Goal: Task Accomplishment & Management: Complete application form

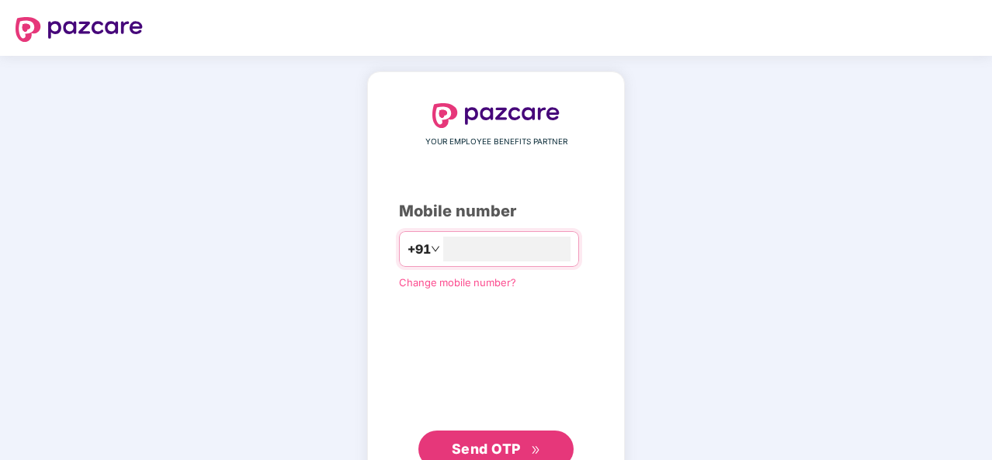
click at [423, 198] on div "YOUR EMPLOYEE BENEFITS PARTNER Mobile number +91 Change mobile number? Send OTP" at bounding box center [496, 285] width 194 height 365
click at [464, 256] on input "number" at bounding box center [506, 249] width 127 height 25
type input "**********"
click at [473, 434] on button "Send OTP" at bounding box center [495, 447] width 155 height 37
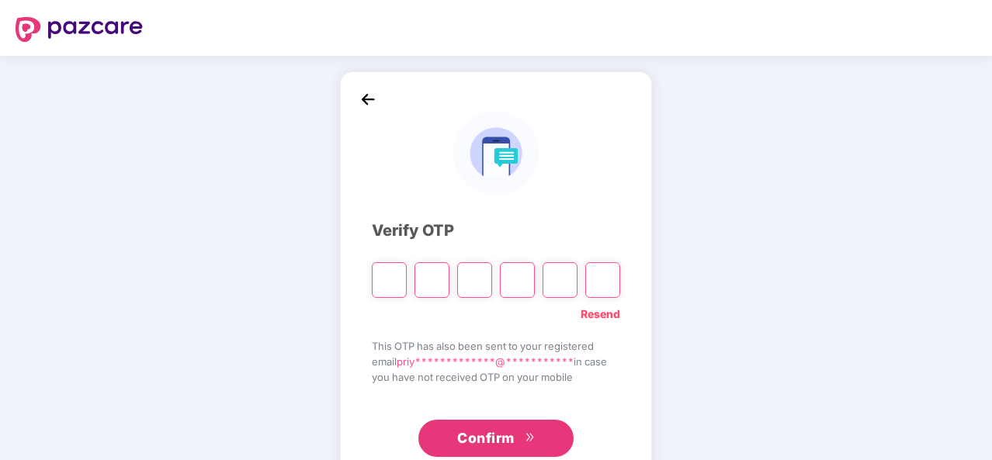
type input "*"
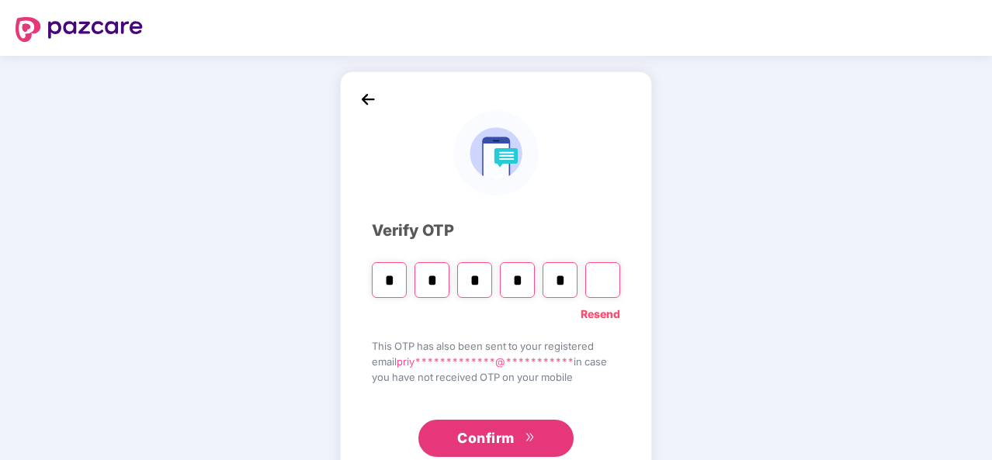
type input "*"
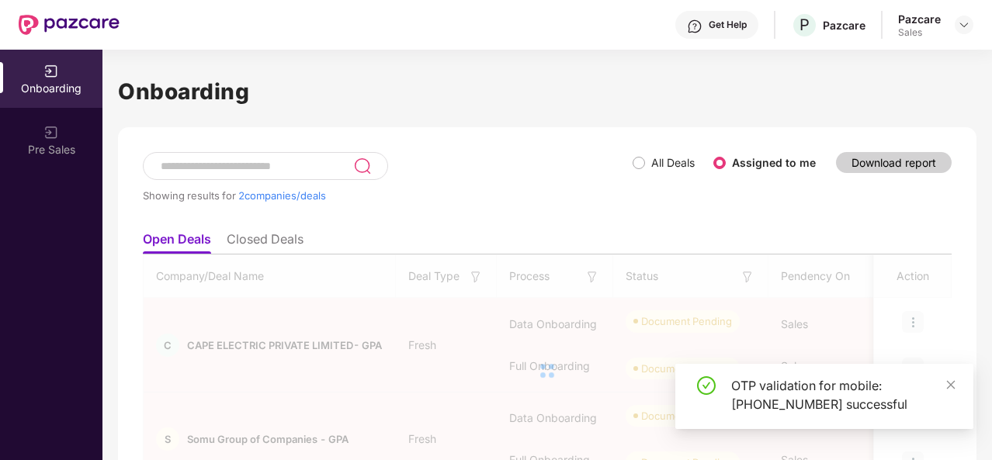
scroll to position [82, 0]
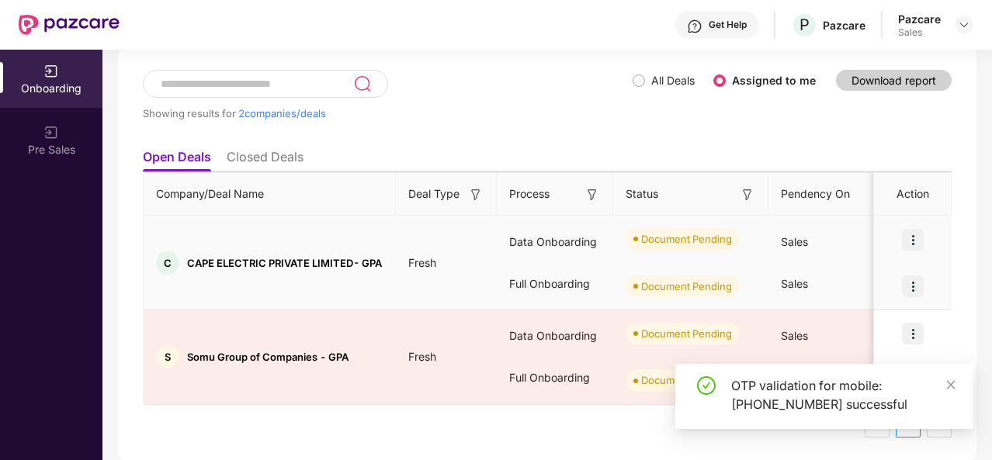
click at [911, 285] on img at bounding box center [913, 287] width 22 height 22
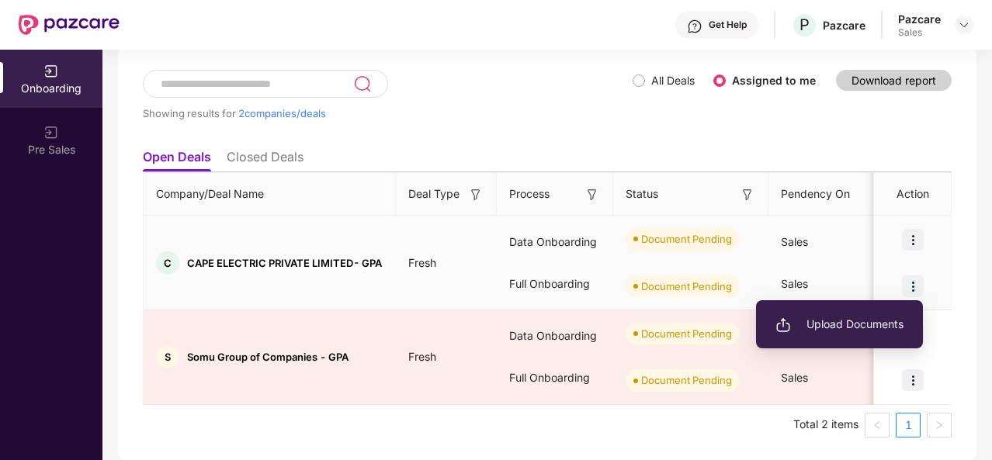
click at [841, 317] on span "Upload Documents" at bounding box center [840, 324] width 128 height 17
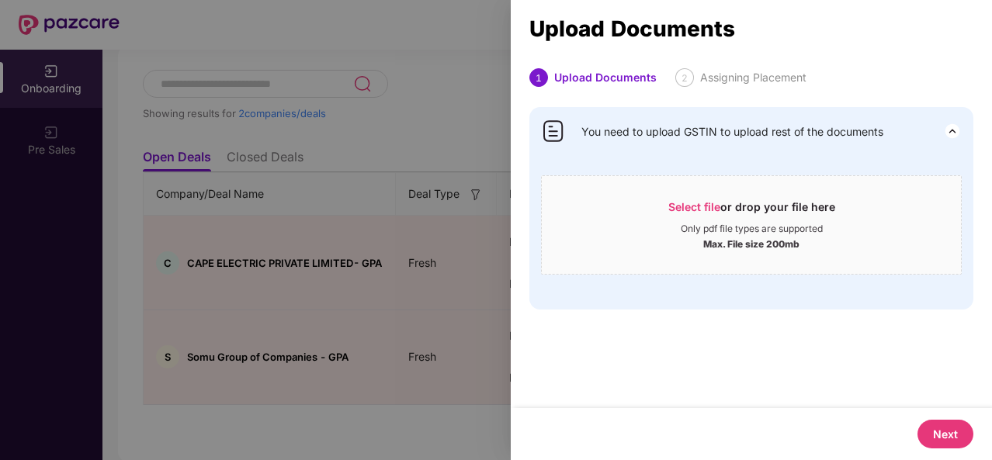
click at [941, 429] on button "Next" at bounding box center [946, 434] width 56 height 29
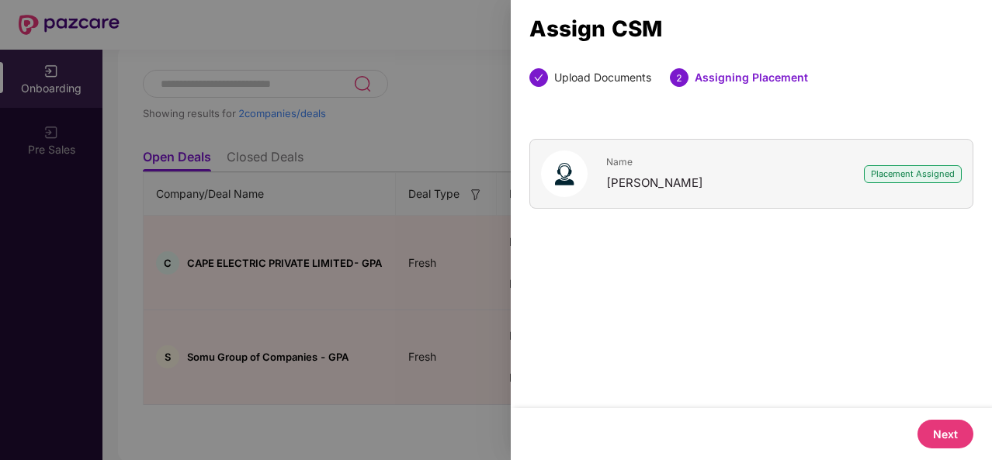
click at [941, 429] on button "Next" at bounding box center [946, 434] width 56 height 29
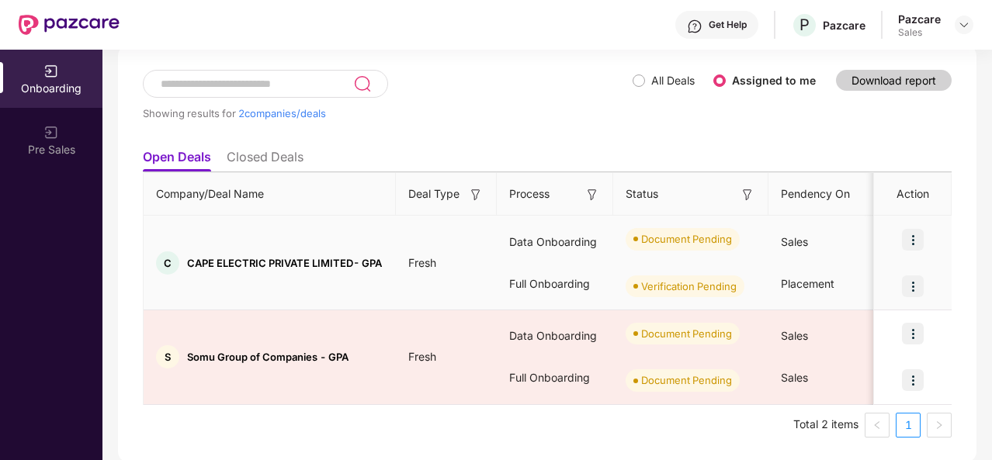
click at [913, 238] on img at bounding box center [913, 240] width 22 height 22
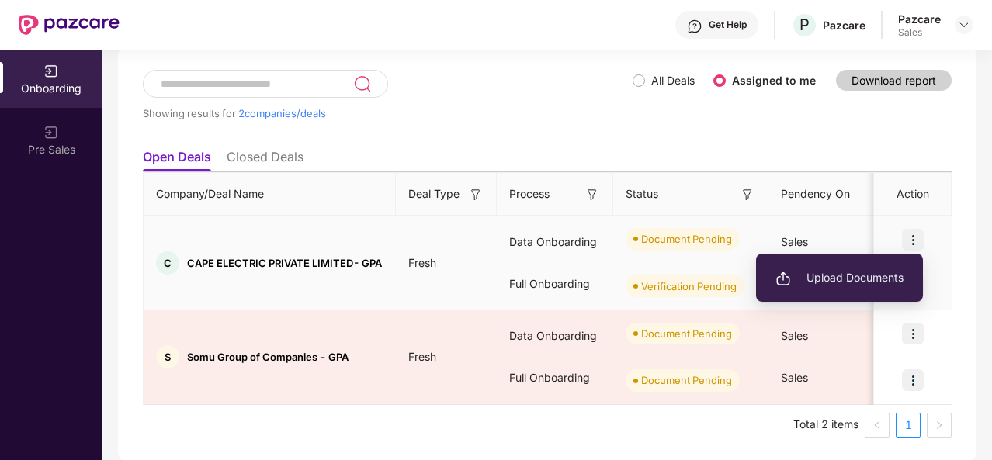
click at [831, 280] on span "Upload Documents" at bounding box center [840, 277] width 128 height 17
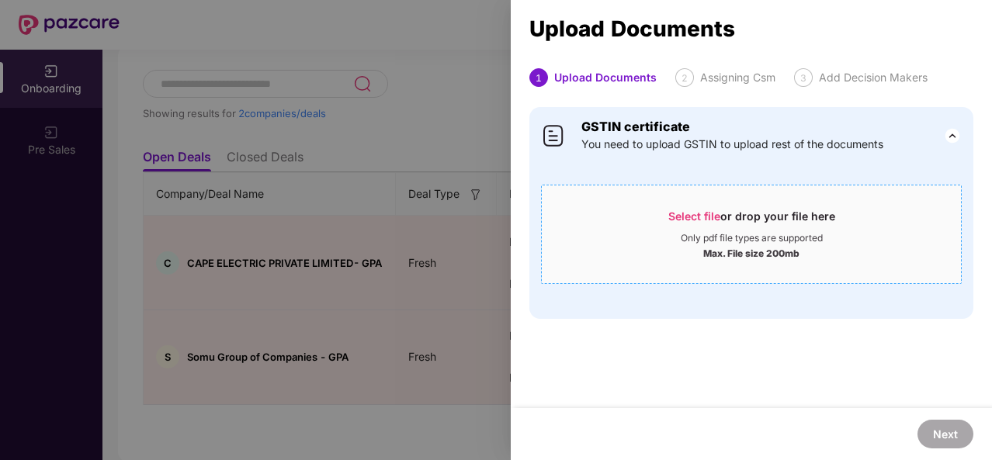
click at [718, 223] on div "Select file or drop your file here" at bounding box center [751, 220] width 167 height 23
click at [705, 227] on div "Select file or drop your file here" at bounding box center [751, 220] width 167 height 23
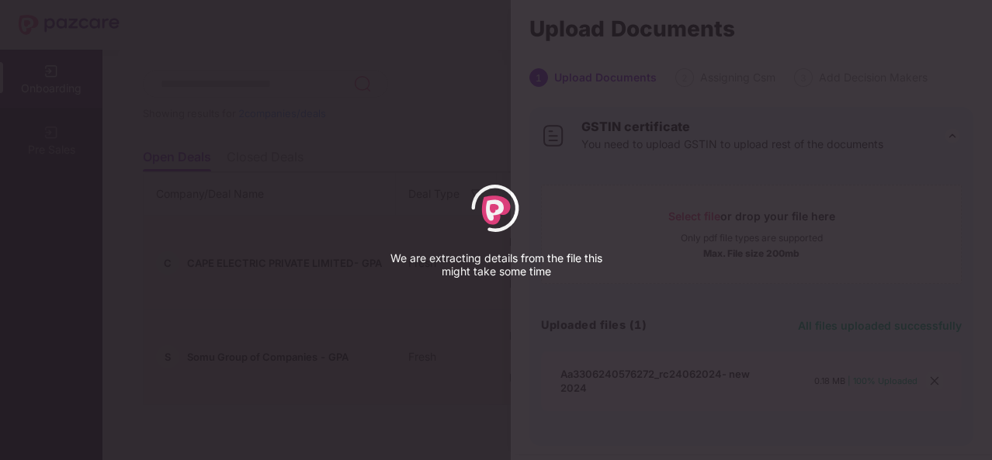
select select "*****"
select select "******"
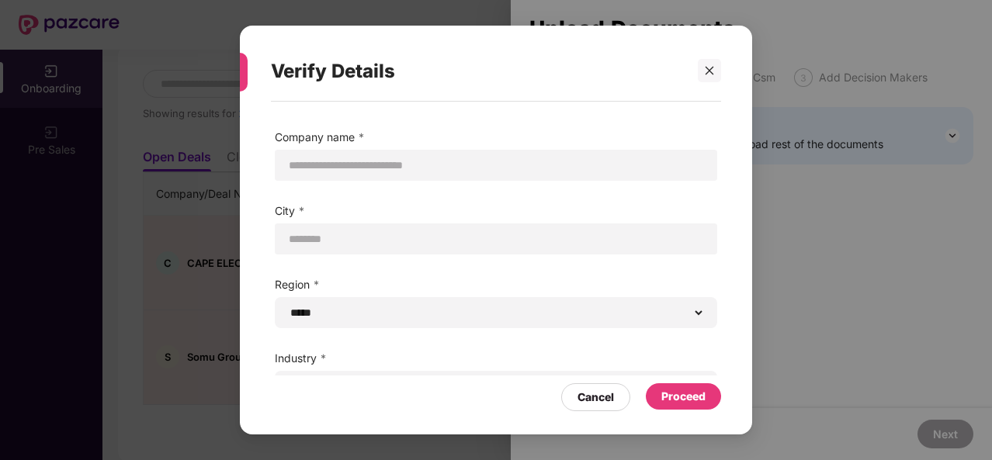
scroll to position [104, 0]
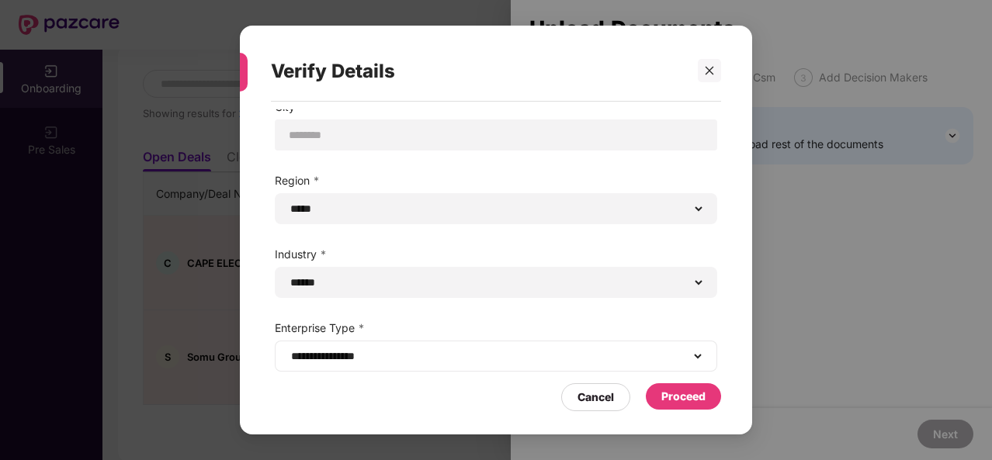
click at [634, 364] on div "**********" at bounding box center [496, 356] width 443 height 31
click at [553, 359] on select "**********" at bounding box center [496, 356] width 416 height 12
select select "**********"
click at [288, 350] on select "**********" at bounding box center [496, 356] width 416 height 12
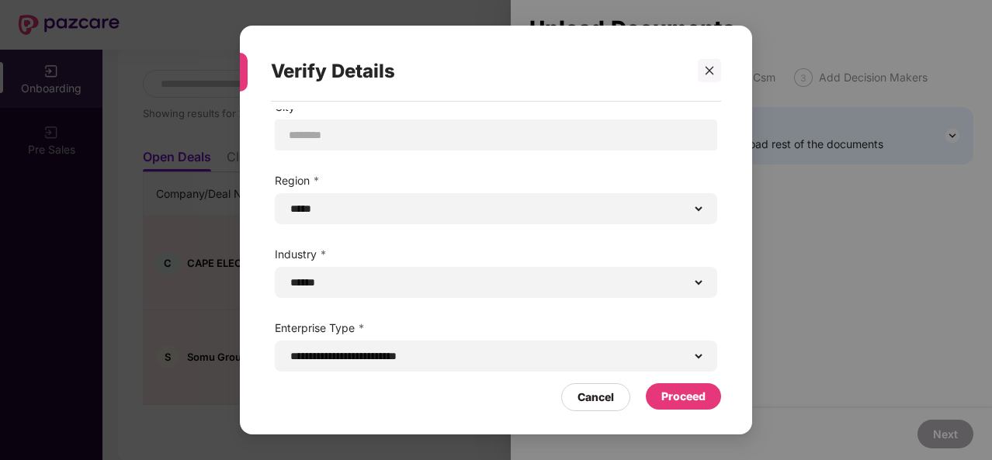
click at [710, 392] on div "Proceed" at bounding box center [683, 397] width 75 height 26
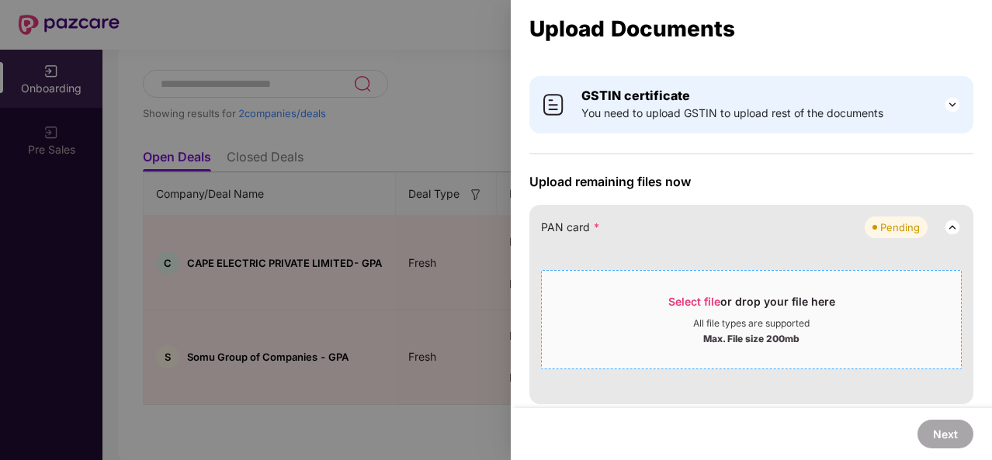
scroll to position [6, 0]
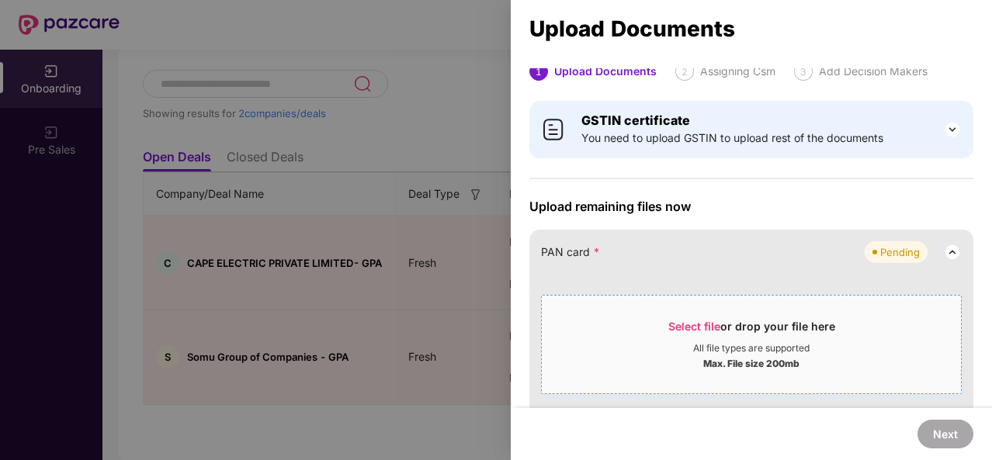
click at [705, 319] on div "Select file or drop your file here" at bounding box center [751, 330] width 167 height 23
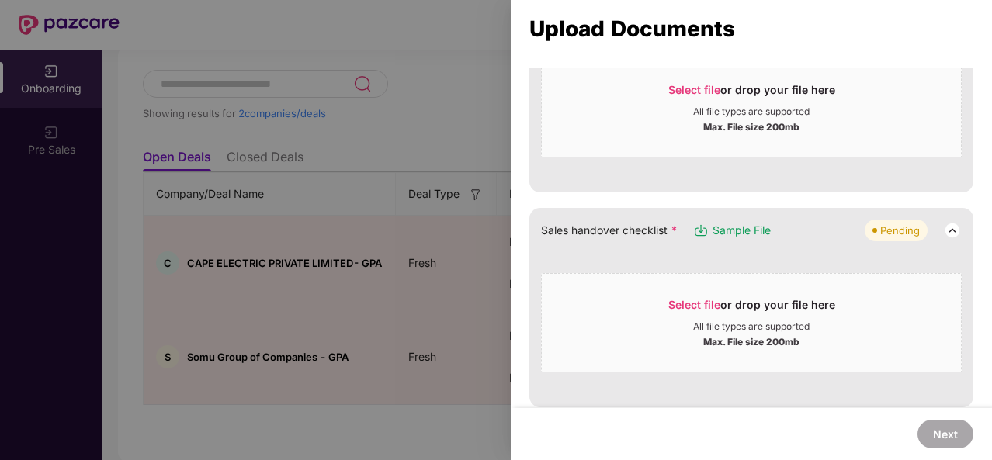
scroll to position [370, 0]
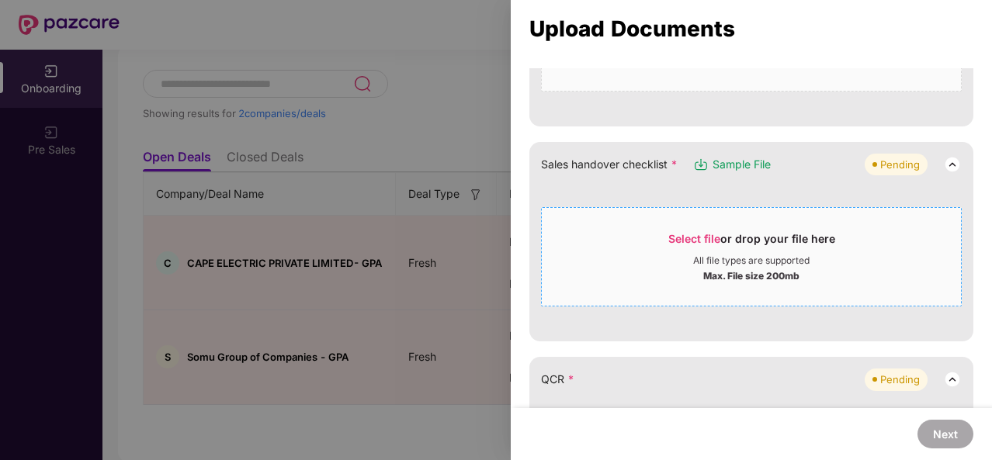
click at [674, 240] on span "Select file" at bounding box center [694, 238] width 52 height 13
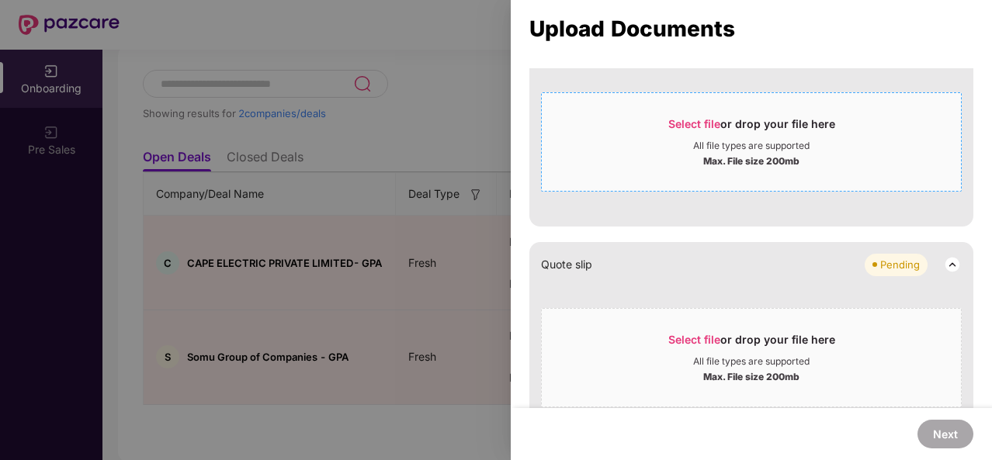
scroll to position [1092, 0]
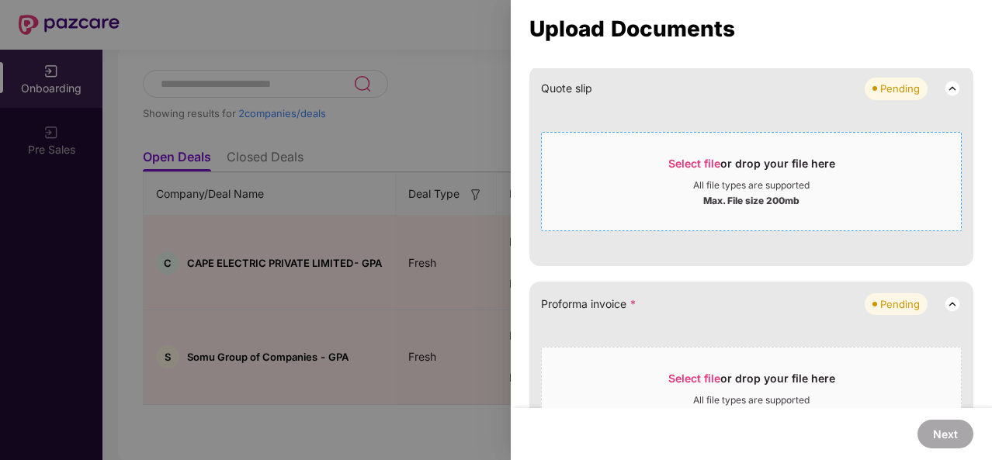
click at [694, 195] on div "Max. File size 200mb" at bounding box center [751, 200] width 419 height 16
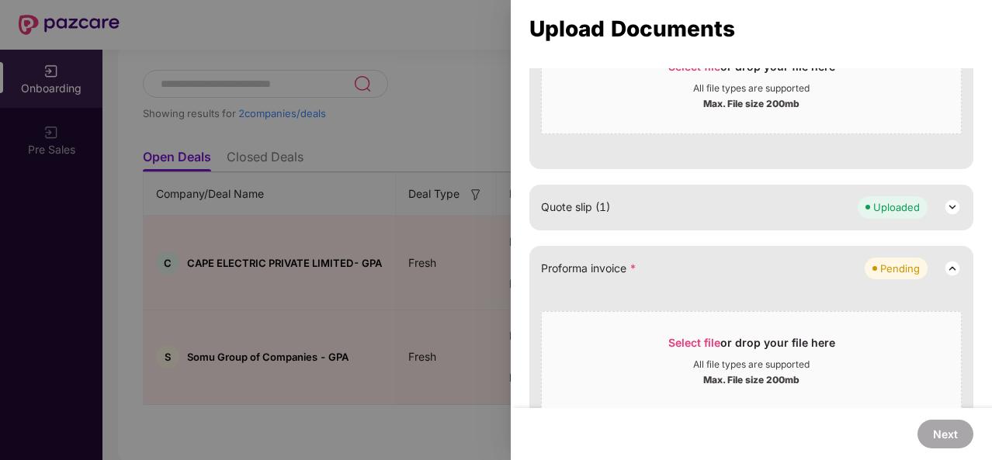
scroll to position [973, 0]
click at [748, 331] on span "Select file or drop your file here All file types are supported Max. File size …" at bounding box center [751, 362] width 419 height 75
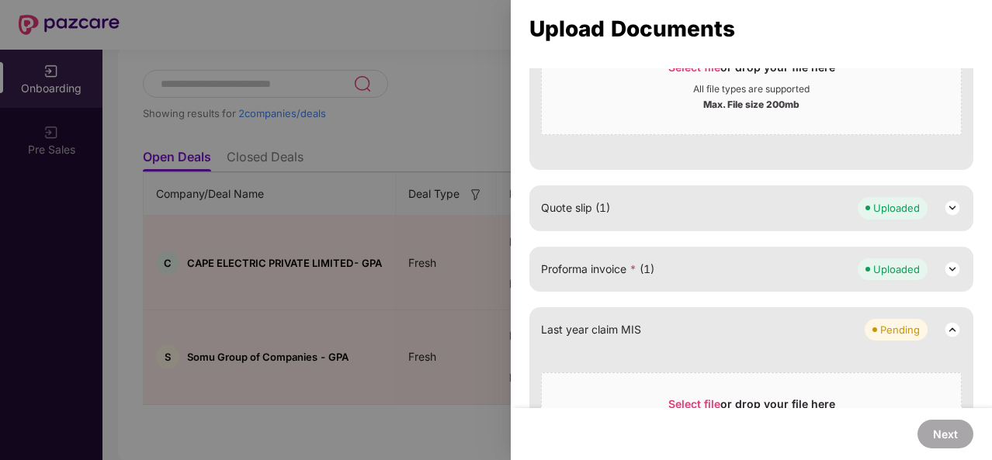
click at [691, 203] on div "Quote slip (1) Uploaded" at bounding box center [751, 208] width 421 height 22
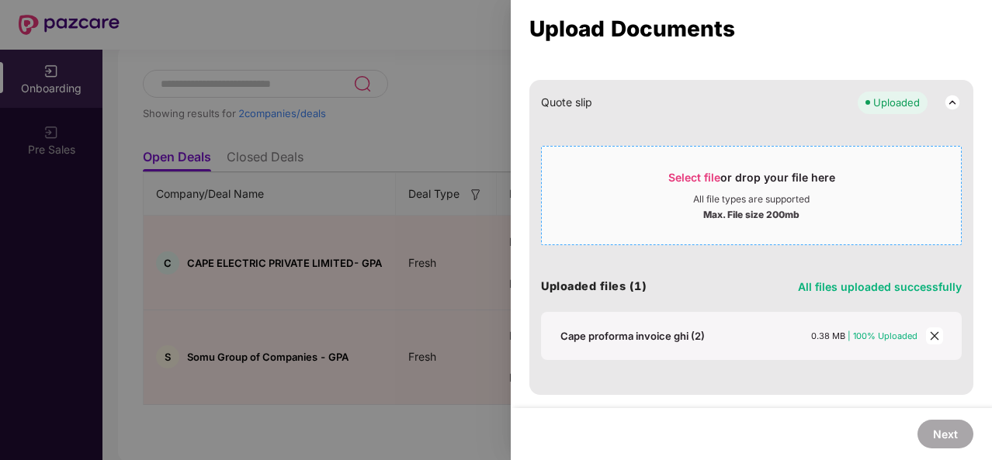
scroll to position [1095, 0]
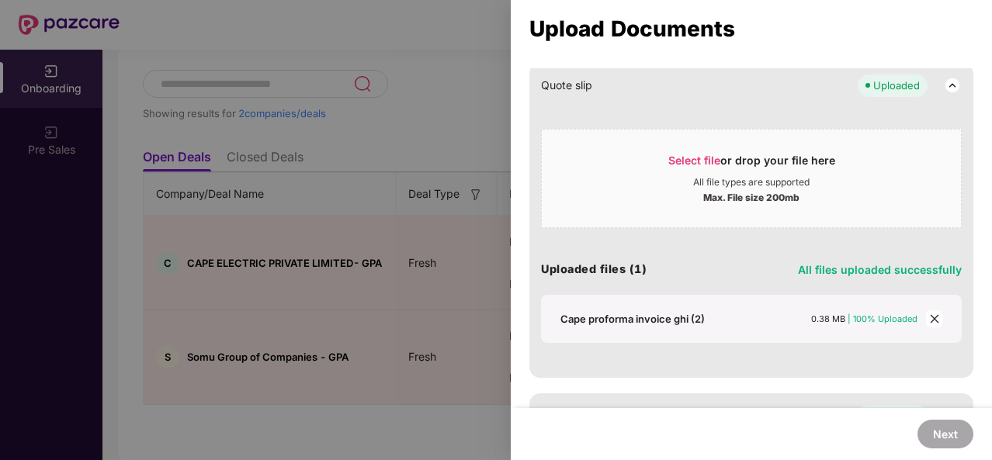
click at [929, 318] on icon "close" at bounding box center [934, 319] width 11 height 11
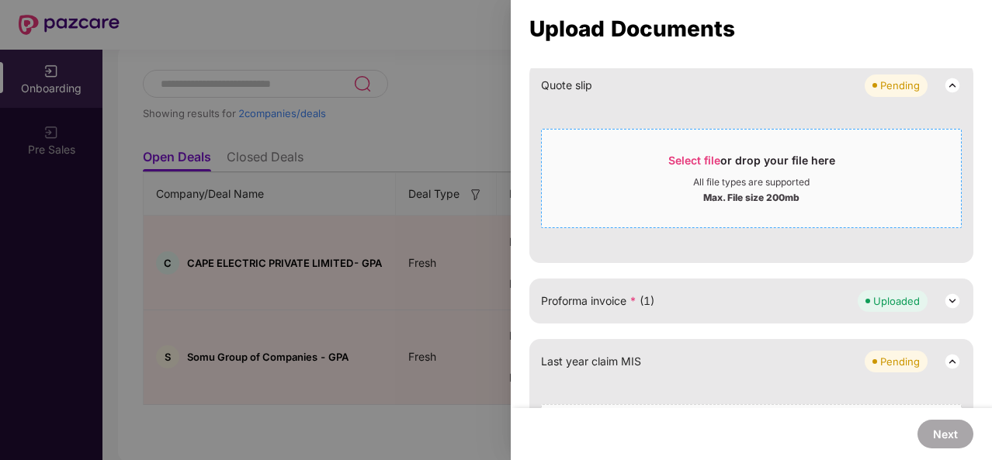
click at [672, 154] on span "Select file" at bounding box center [694, 160] width 52 height 13
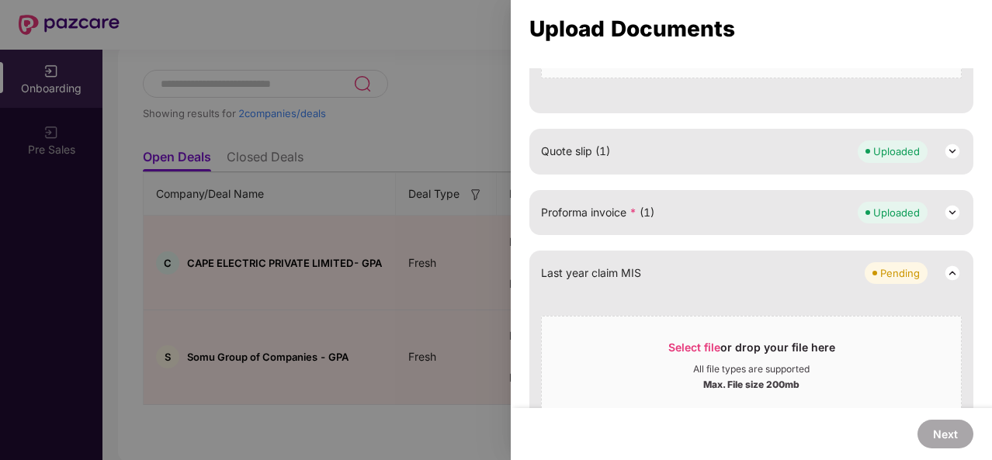
scroll to position [999, 0]
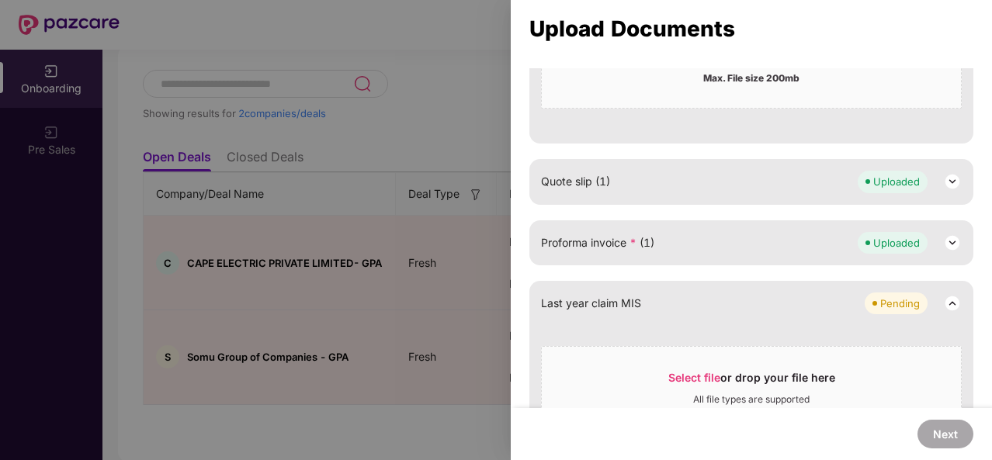
click at [717, 198] on div "Quote slip (1) Uploaded" at bounding box center [751, 181] width 444 height 45
click at [688, 189] on div "Quote slip (1) Uploaded" at bounding box center [751, 182] width 421 height 22
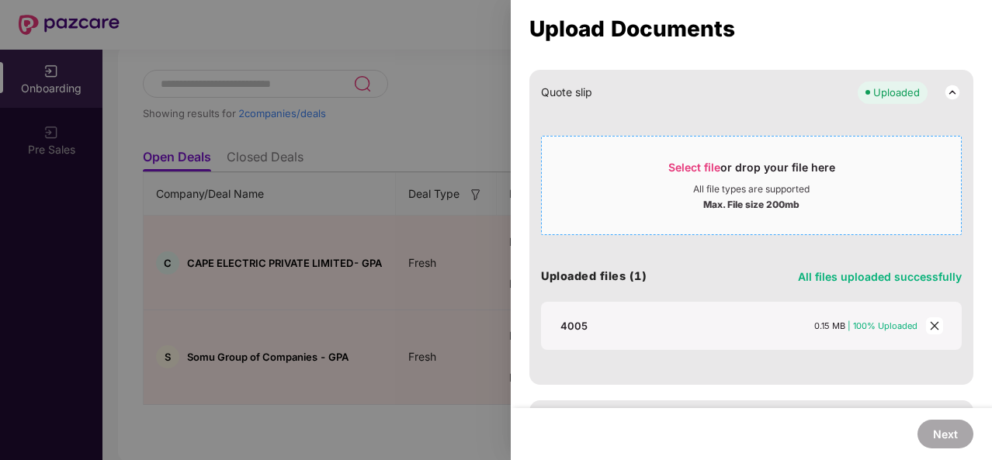
scroll to position [1097, 0]
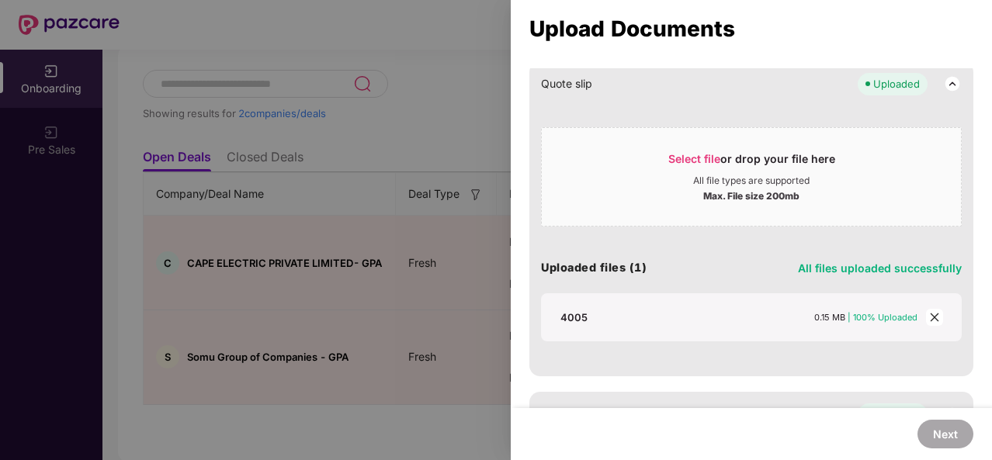
click at [671, 302] on div "4005 0.15 MB | 100% Uploaded" at bounding box center [751, 317] width 421 height 48
click at [851, 312] on span "| 100% Uploaded" at bounding box center [883, 317] width 70 height 11
click at [748, 226] on div "Select file or drop your file here All file types are supported Max. File size …" at bounding box center [751, 231] width 421 height 224
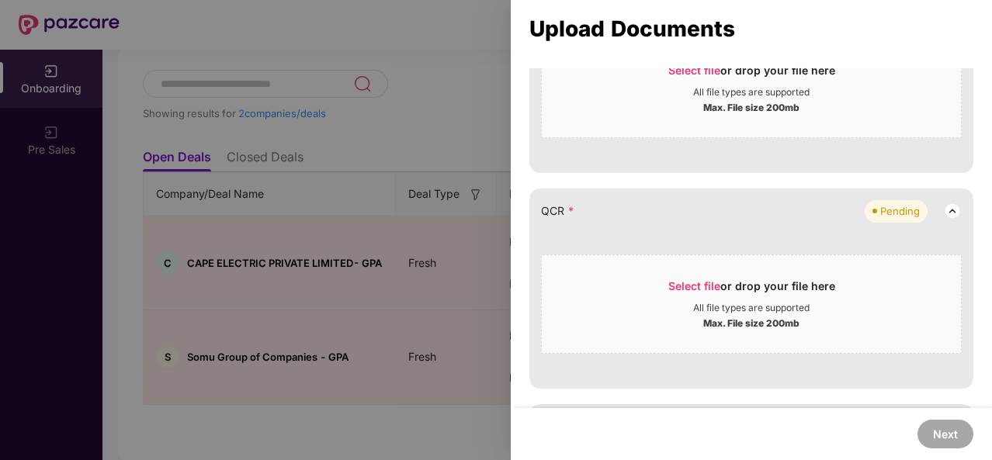
scroll to position [536, 0]
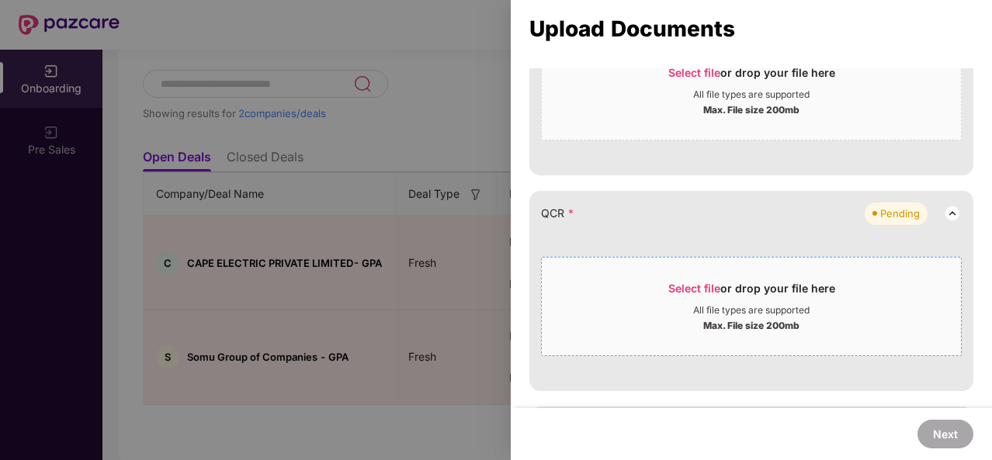
click at [686, 312] on div "All file types are supported" at bounding box center [751, 310] width 419 height 12
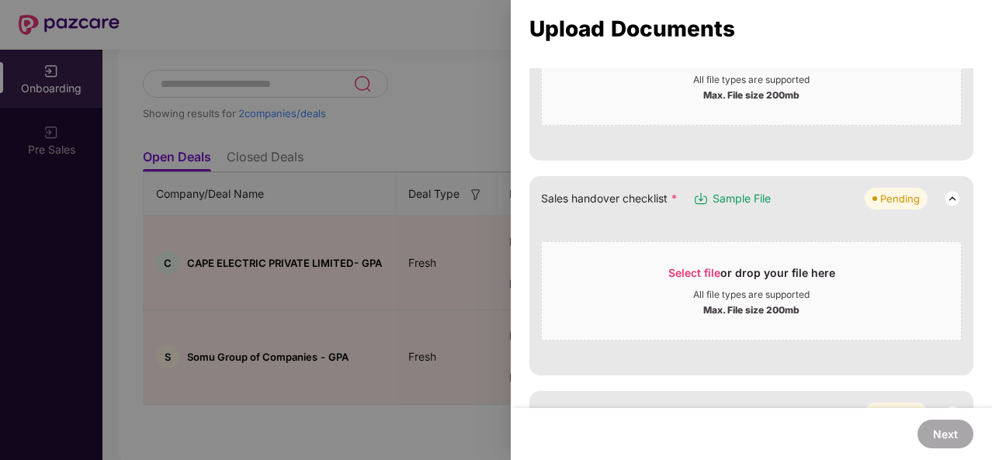
scroll to position [325, 0]
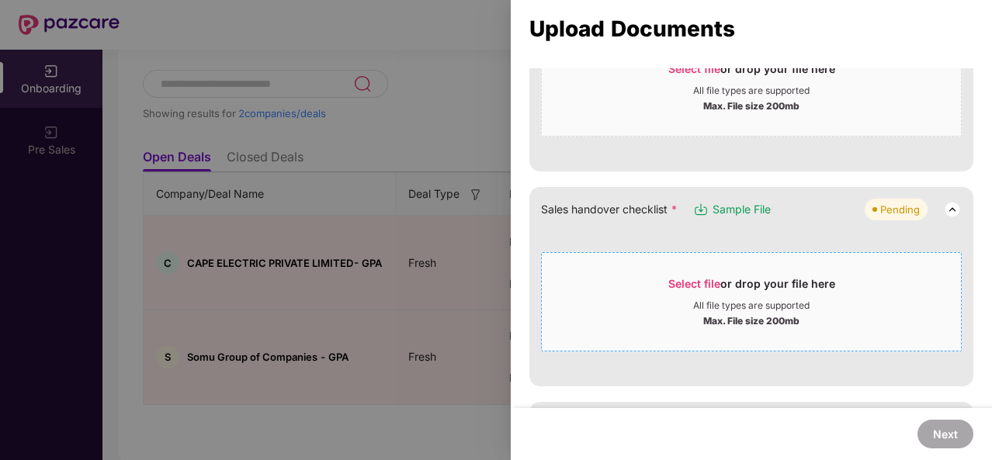
click at [801, 279] on div "Select file or drop your file here" at bounding box center [751, 287] width 167 height 23
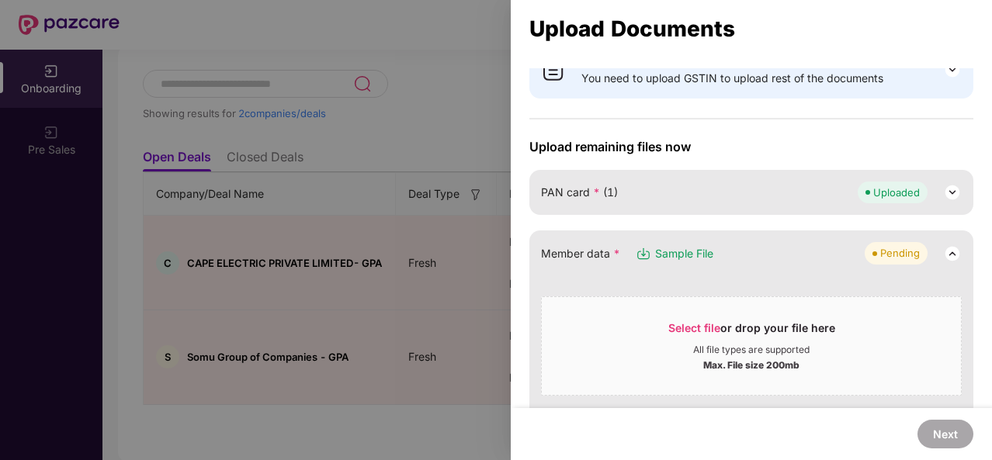
scroll to position [64, 0]
click at [765, 323] on div "Select file or drop your file here" at bounding box center [751, 333] width 167 height 23
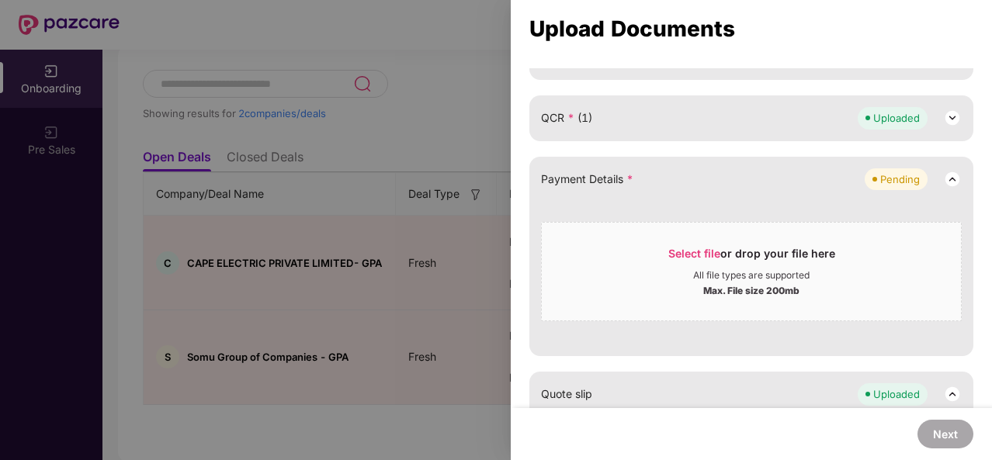
scroll to position [322, 0]
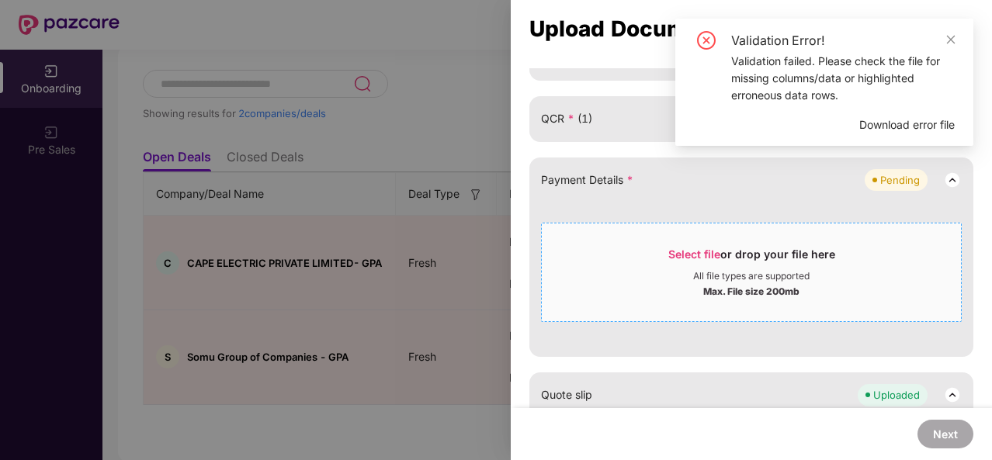
click at [711, 279] on div "All file types are supported" at bounding box center [751, 276] width 116 height 12
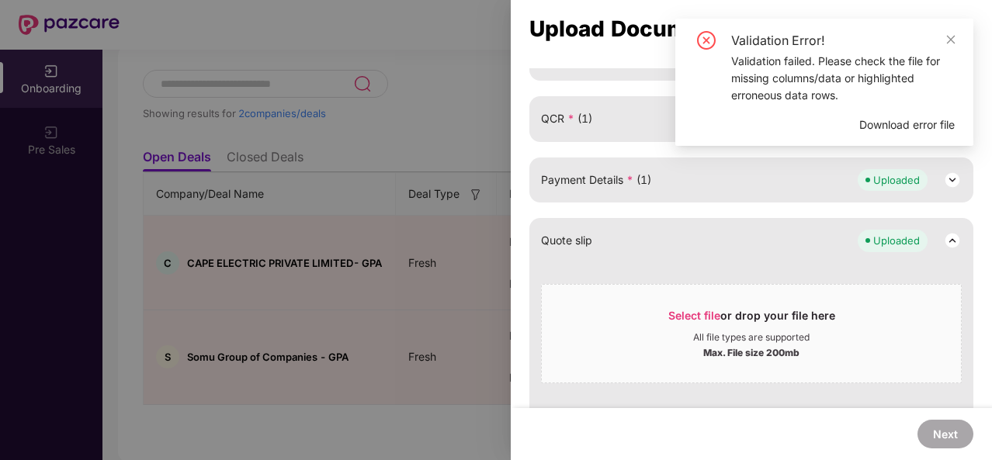
click at [890, 124] on span "Download error file" at bounding box center [906, 124] width 95 height 17
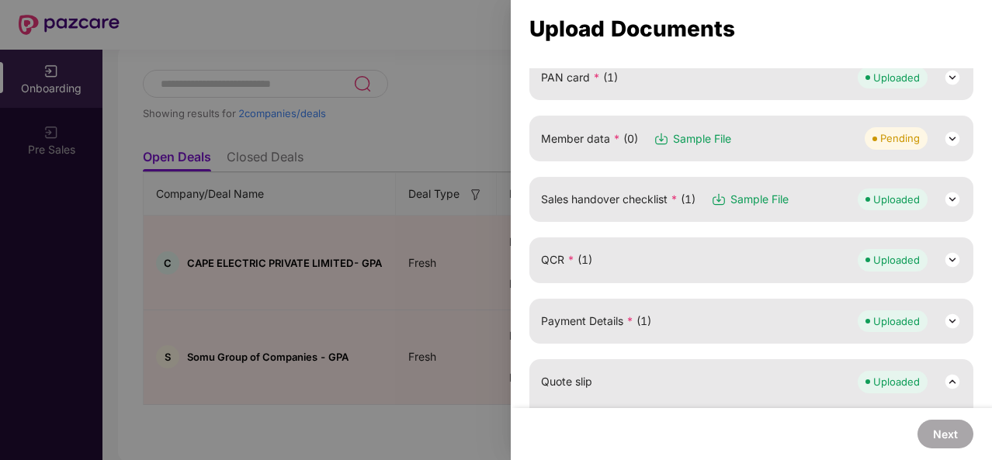
scroll to position [132, 0]
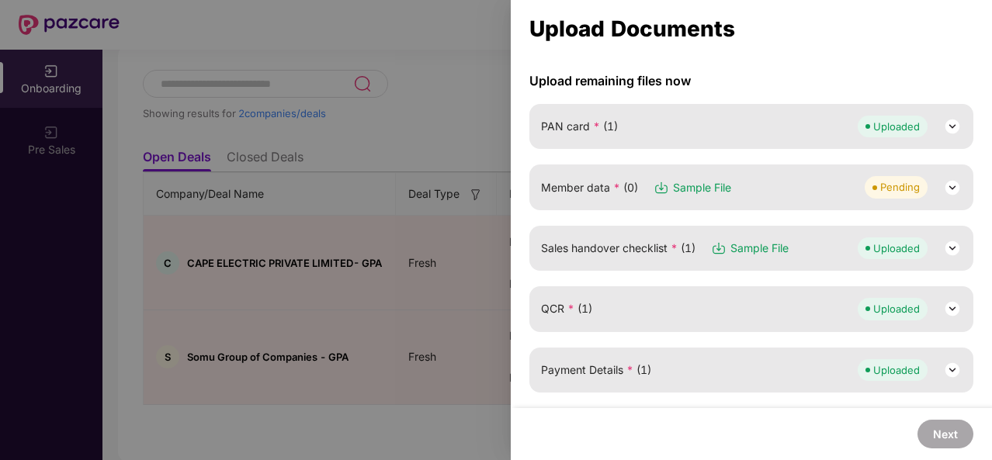
click at [796, 179] on div "Member data * (0) Sample File Pending" at bounding box center [751, 187] width 421 height 22
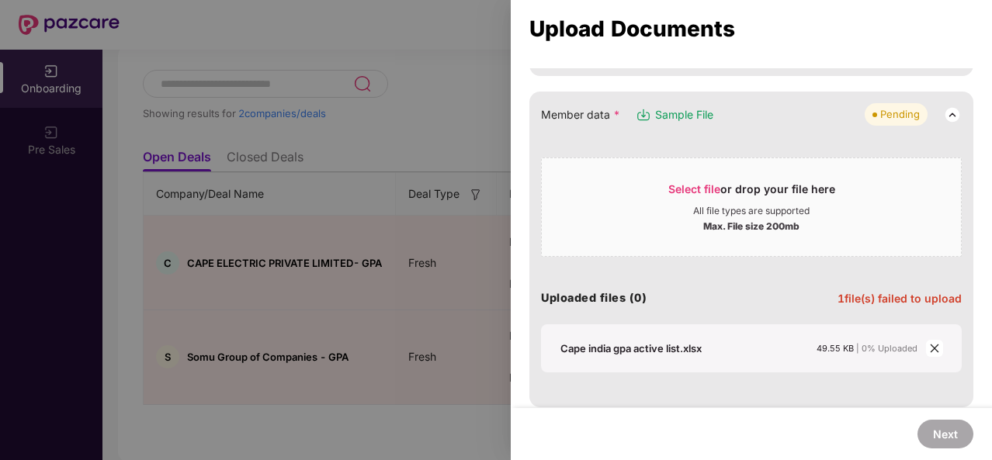
scroll to position [206, 0]
click at [775, 210] on div "All file types are supported" at bounding box center [751, 210] width 116 height 12
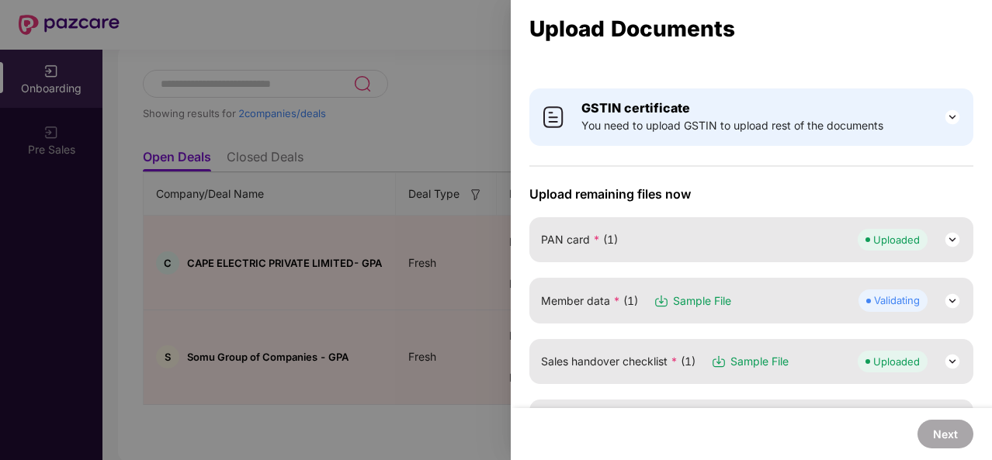
scroll to position [0, 0]
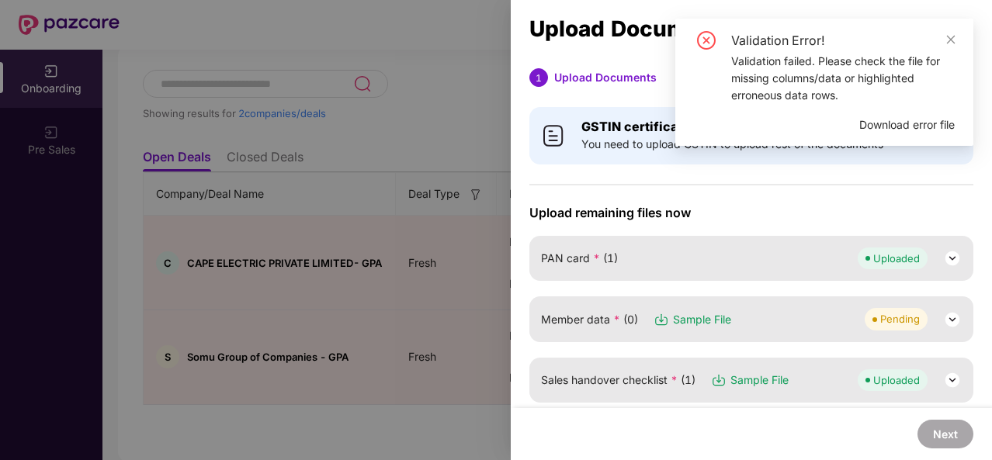
click at [906, 117] on span "Download error file" at bounding box center [906, 124] width 95 height 17
click at [954, 41] on icon "close" at bounding box center [951, 39] width 11 height 11
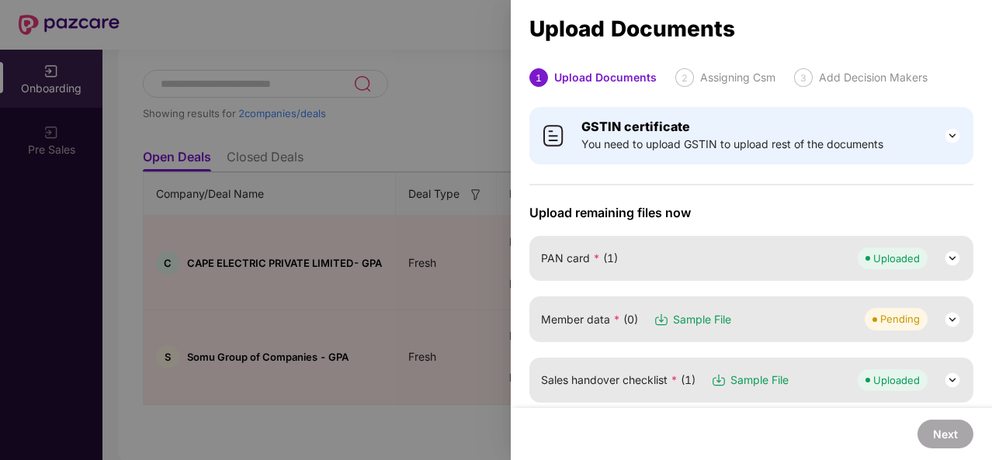
click at [824, 322] on div "Member data * (0) Sample File Pending" at bounding box center [751, 319] width 421 height 22
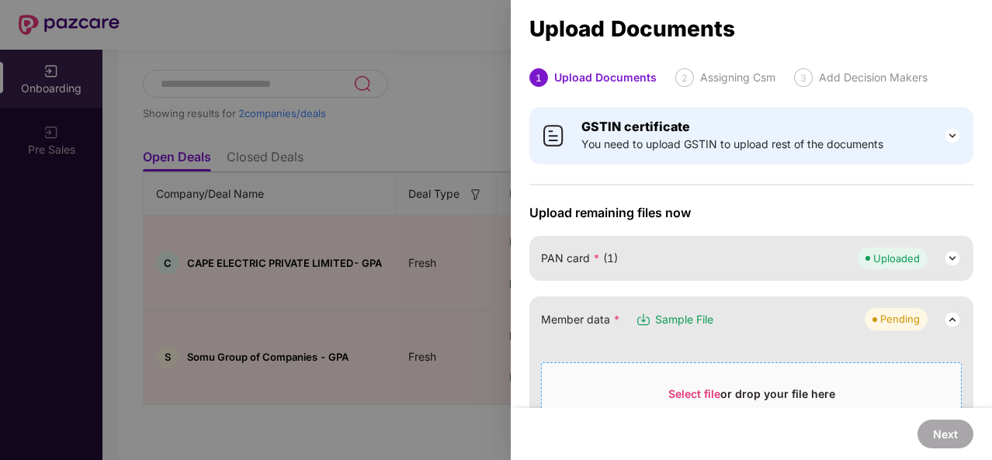
click at [677, 395] on span "Select file" at bounding box center [694, 393] width 52 height 13
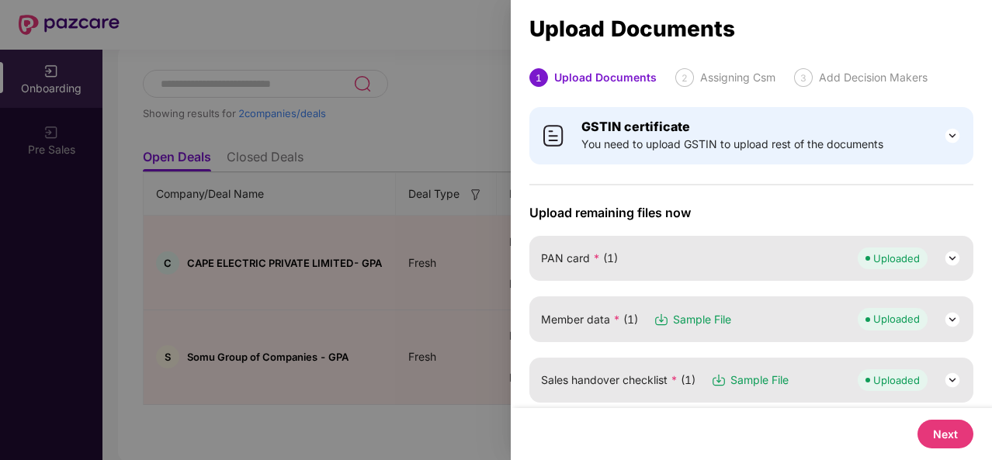
click at [945, 438] on button "Next" at bounding box center [946, 434] width 56 height 29
select select "**********"
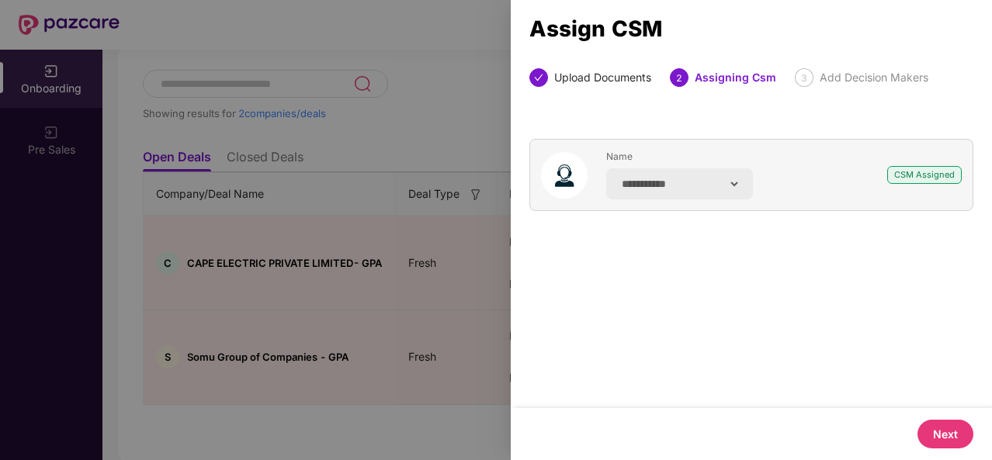
click at [945, 438] on button "Next" at bounding box center [946, 434] width 56 height 29
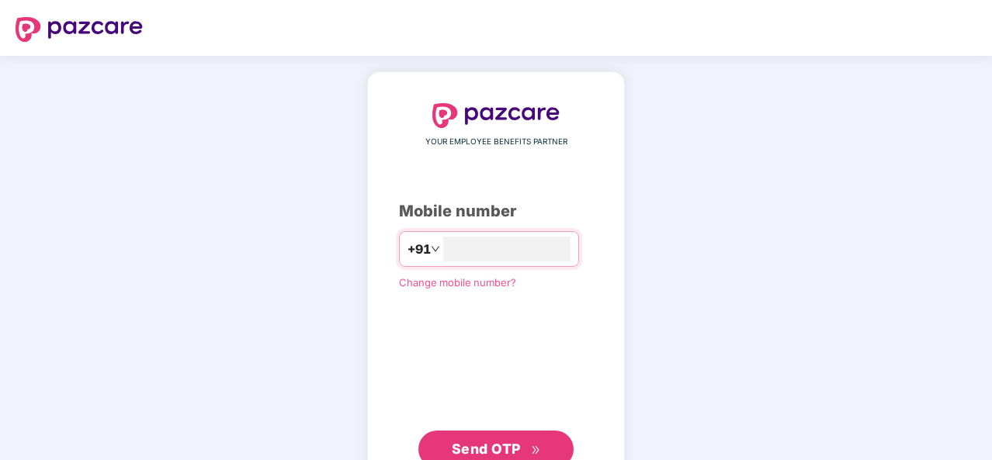
type input "**********"
click at [450, 445] on button "Send OTP" at bounding box center [495, 447] width 155 height 37
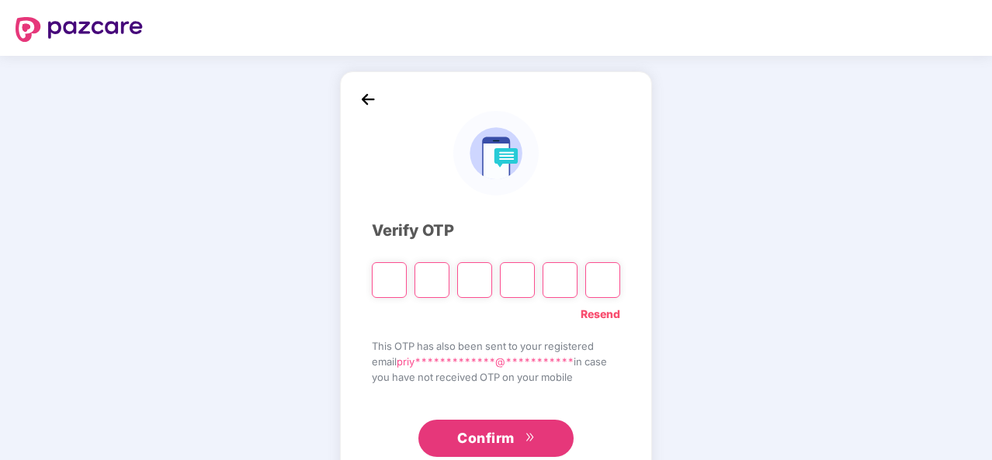
type input "*"
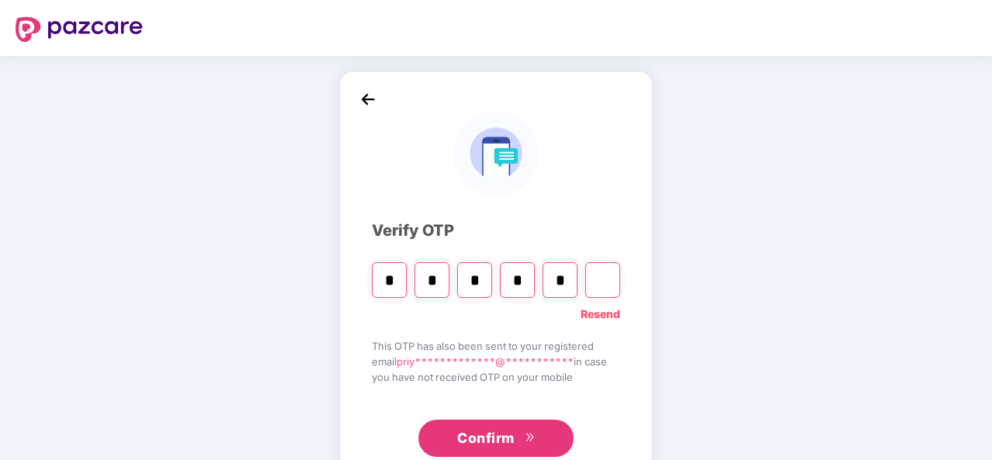
type input "*"
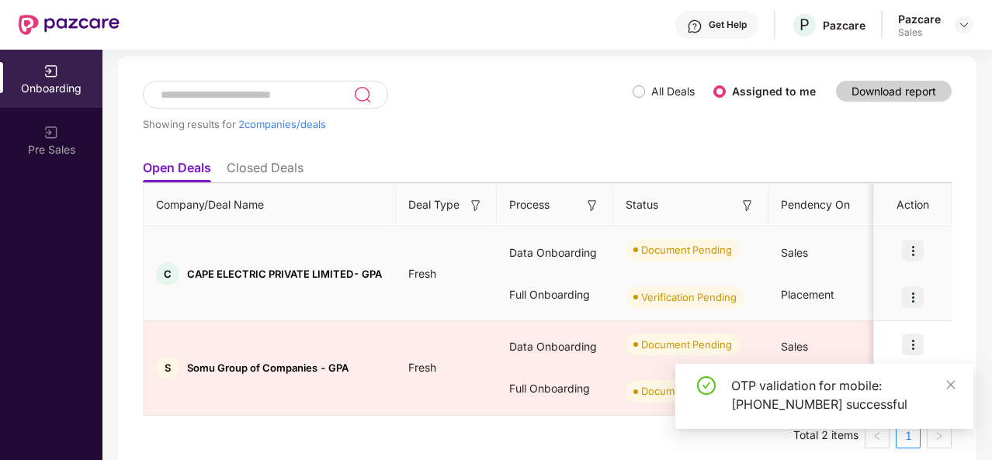
scroll to position [74, 0]
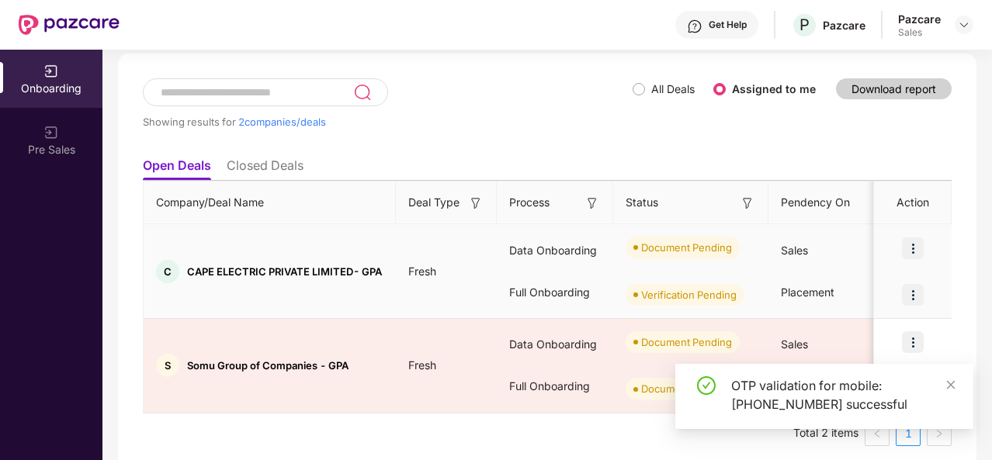
click at [921, 293] on img at bounding box center [913, 295] width 22 height 22
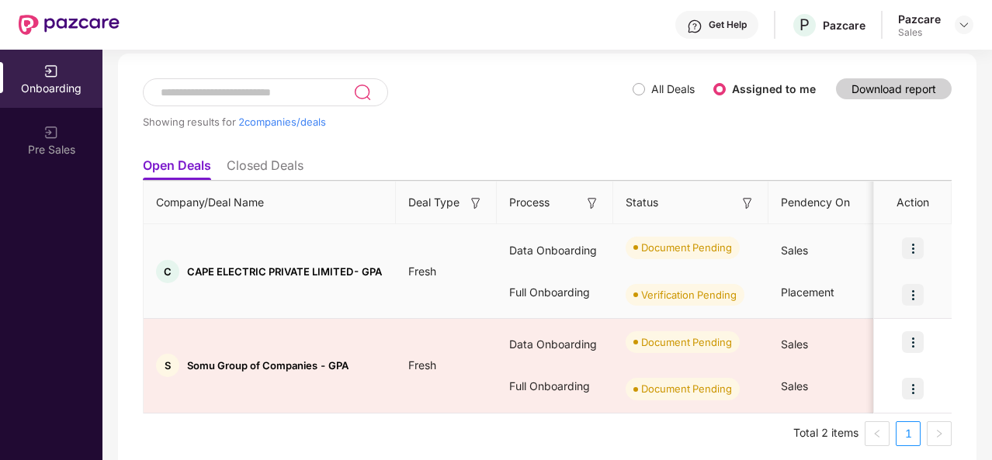
click at [912, 245] on img at bounding box center [913, 249] width 22 height 22
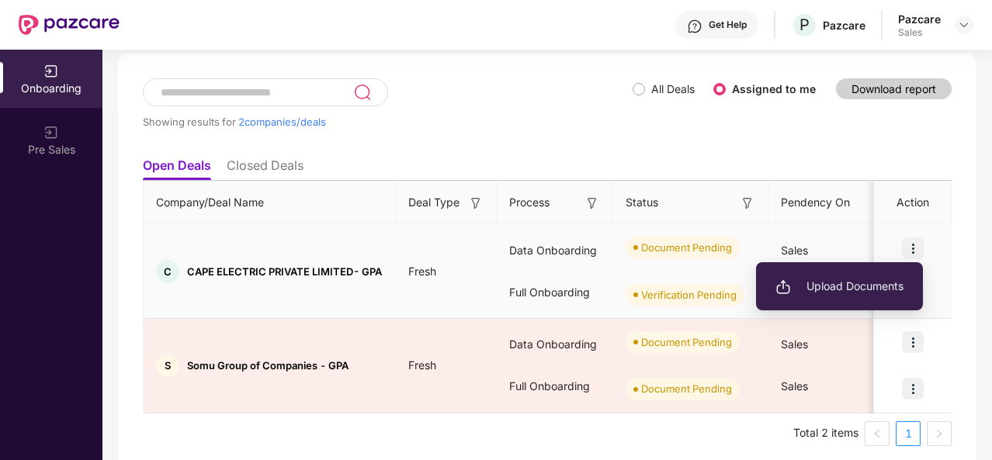
click at [836, 273] on li "Upload Documents" at bounding box center [839, 286] width 167 height 33
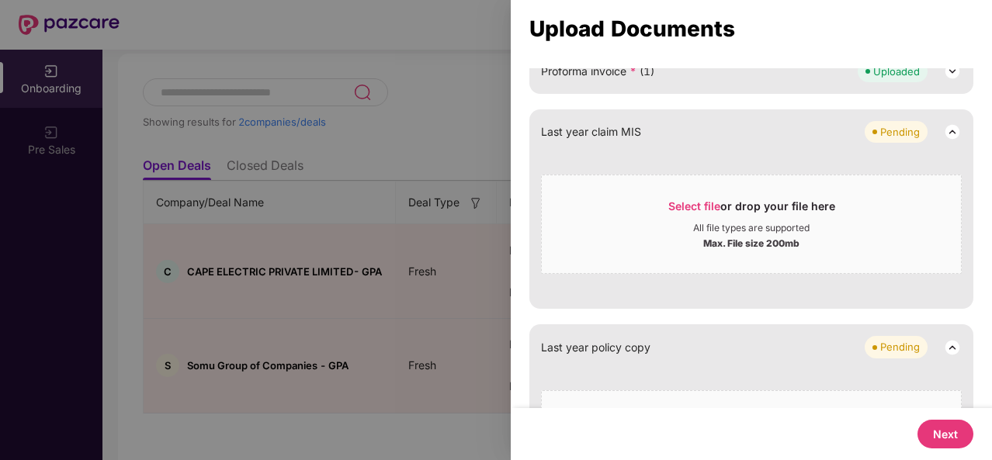
scroll to position [556, 0]
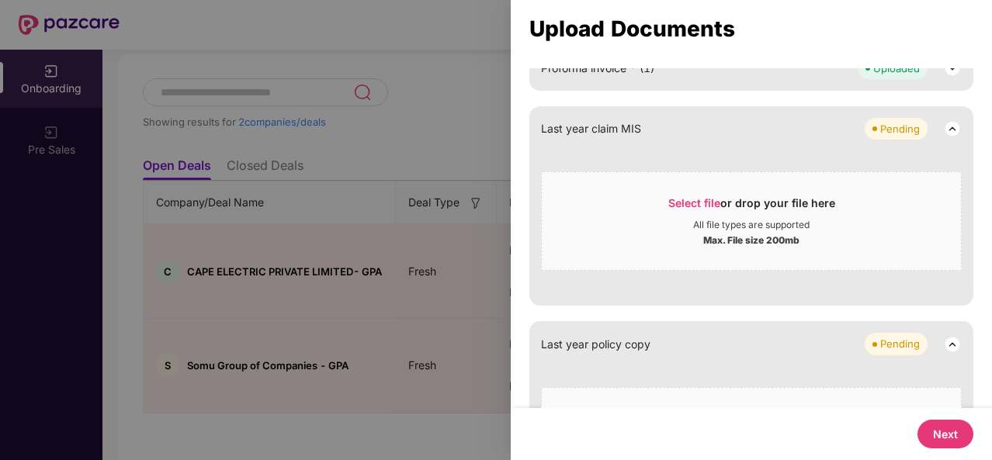
click at [942, 426] on button "Next" at bounding box center [946, 434] width 56 height 29
select select "**********"
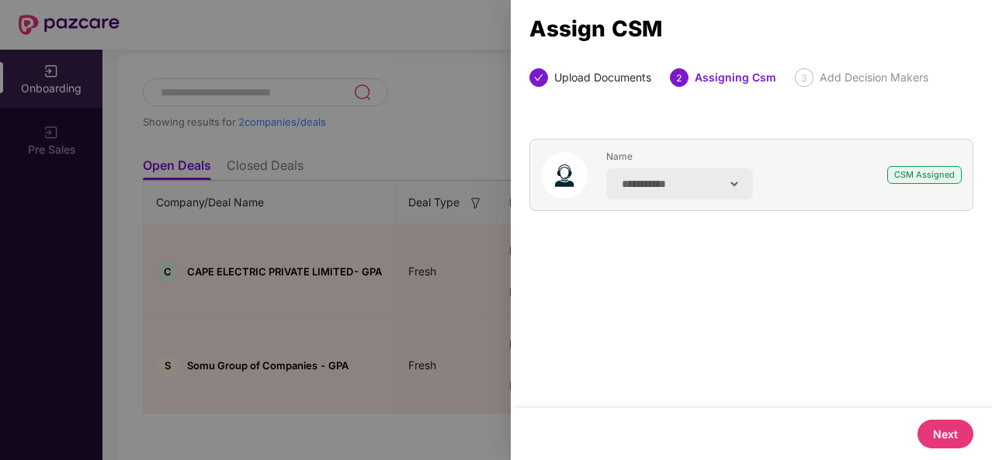
scroll to position [0, 0]
click at [942, 426] on button "Next" at bounding box center [946, 434] width 56 height 29
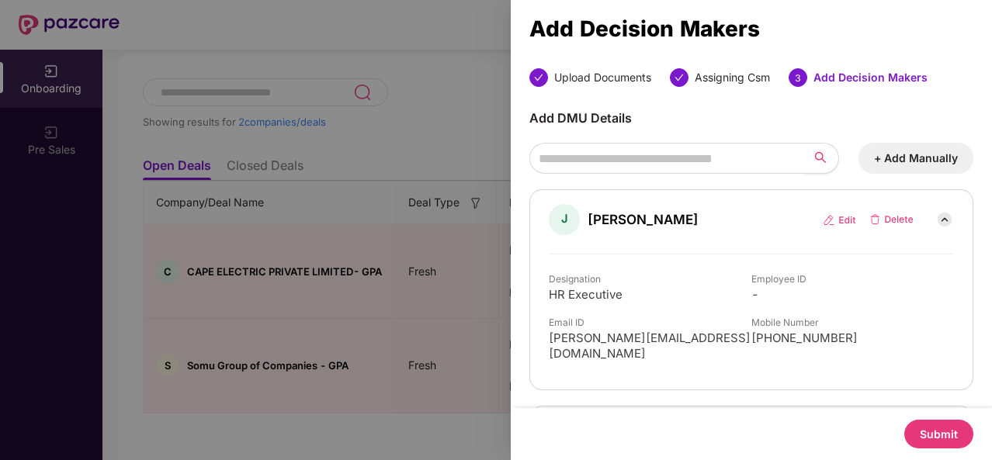
click at [949, 444] on button "Submit" at bounding box center [938, 434] width 69 height 29
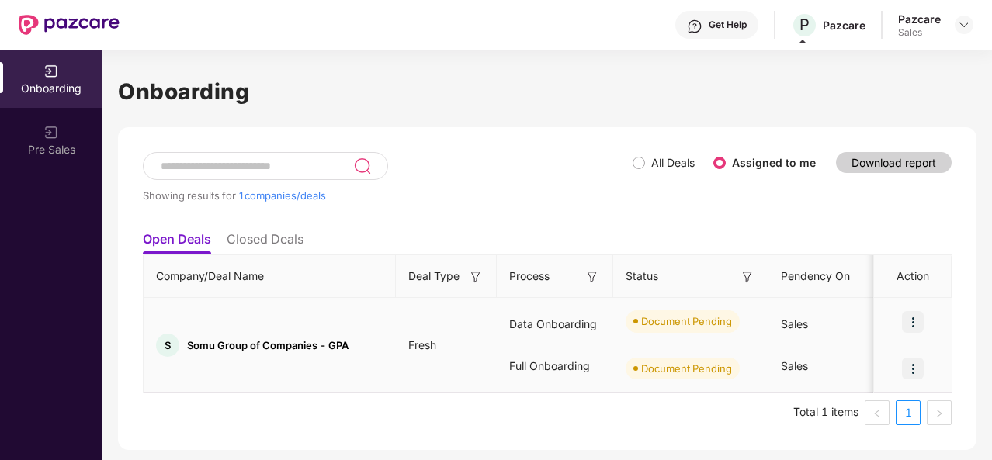
click at [915, 322] on img at bounding box center [913, 322] width 22 height 22
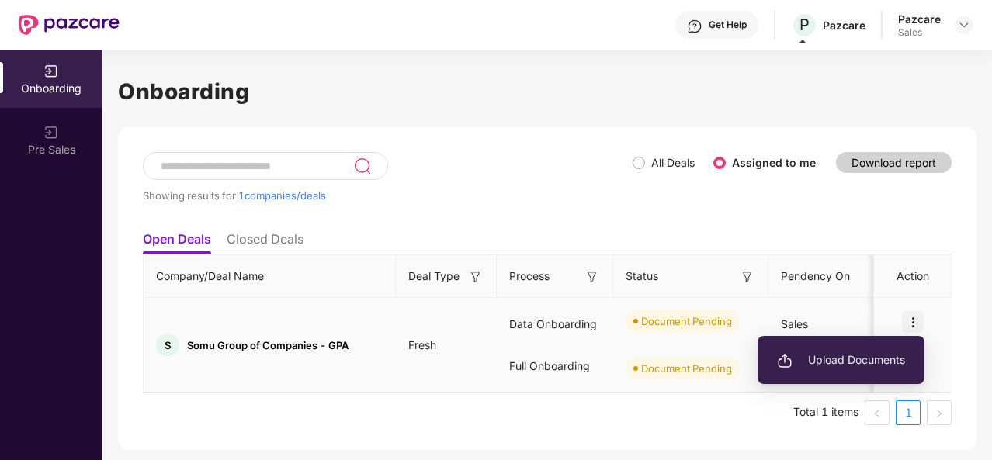
click at [828, 361] on span "Upload Documents" at bounding box center [841, 360] width 128 height 17
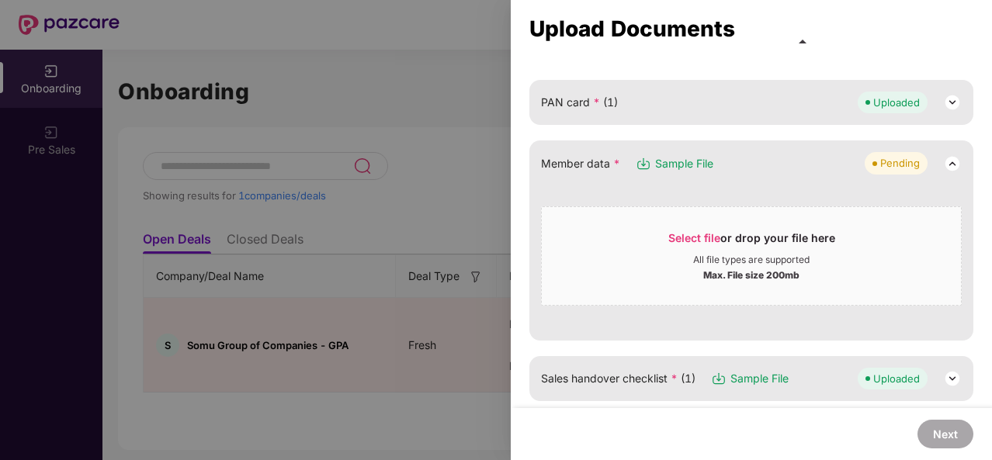
scroll to position [154, 0]
click at [748, 268] on div "Max. File size 200mb" at bounding box center [751, 276] width 96 height 16
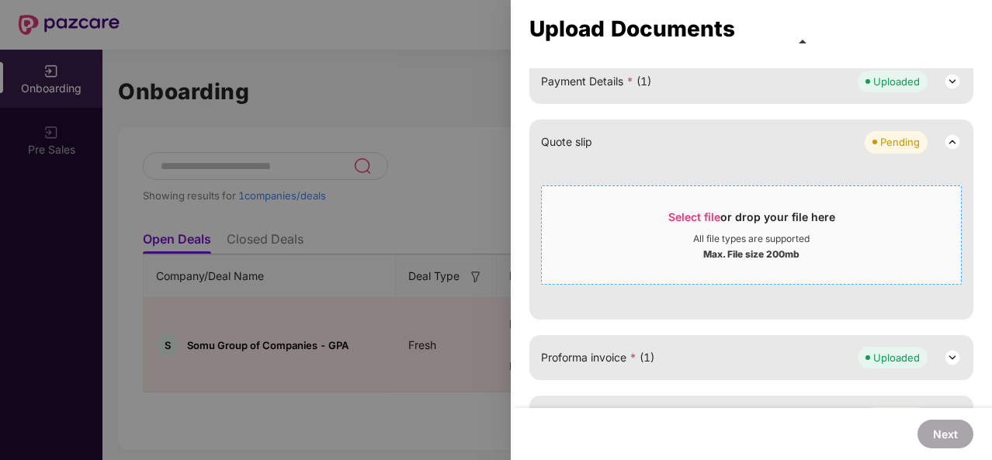
scroll to position [412, 0]
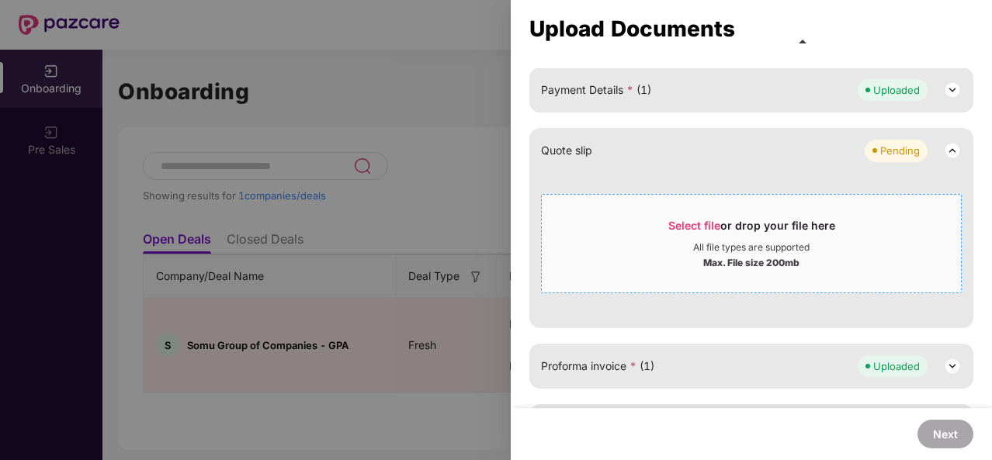
click at [713, 262] on div "Max. File size 200mb" at bounding box center [751, 262] width 96 height 16
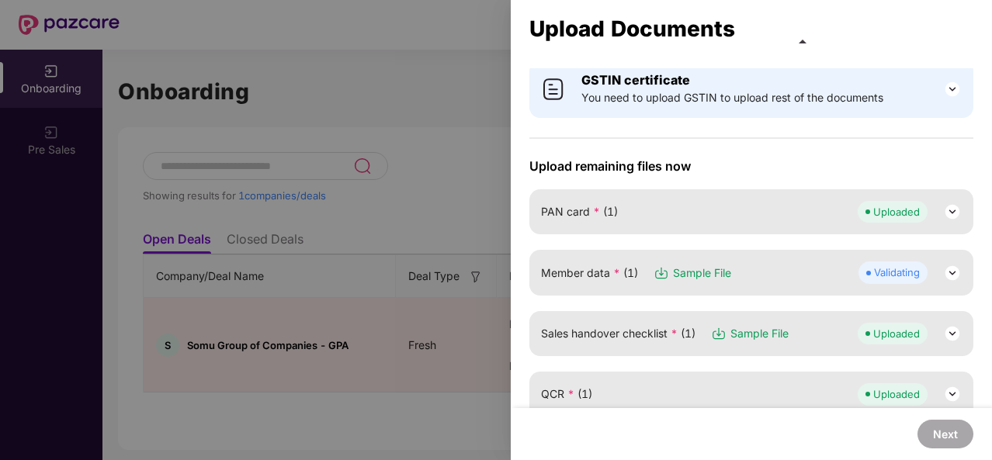
scroll to position [47, 0]
click at [925, 269] on div "Validating" at bounding box center [910, 272] width 103 height 22
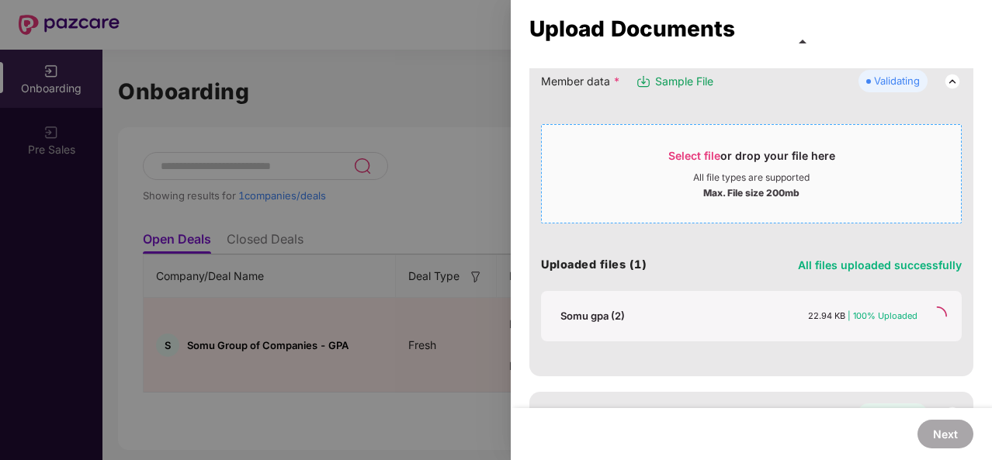
scroll to position [207, 0]
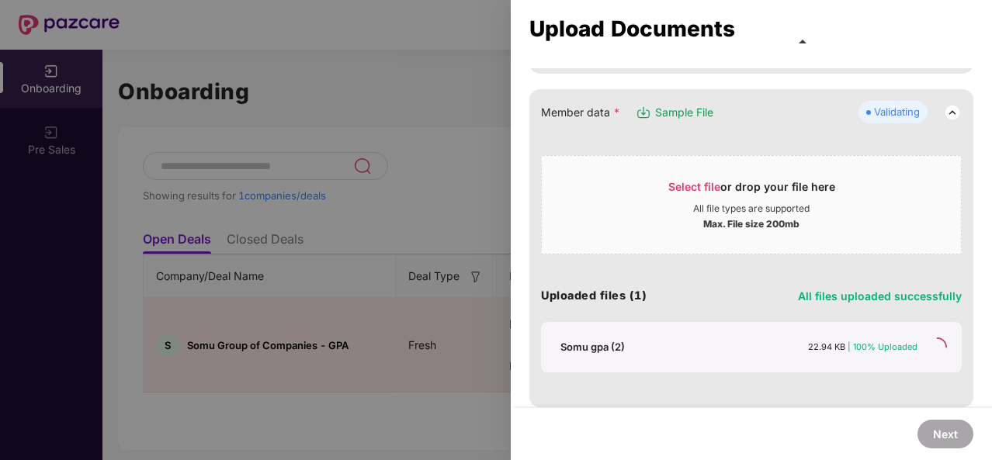
click at [596, 345] on div "Somu gpa (2)" at bounding box center [593, 347] width 64 height 14
click at [689, 189] on span "Select file" at bounding box center [694, 186] width 52 height 13
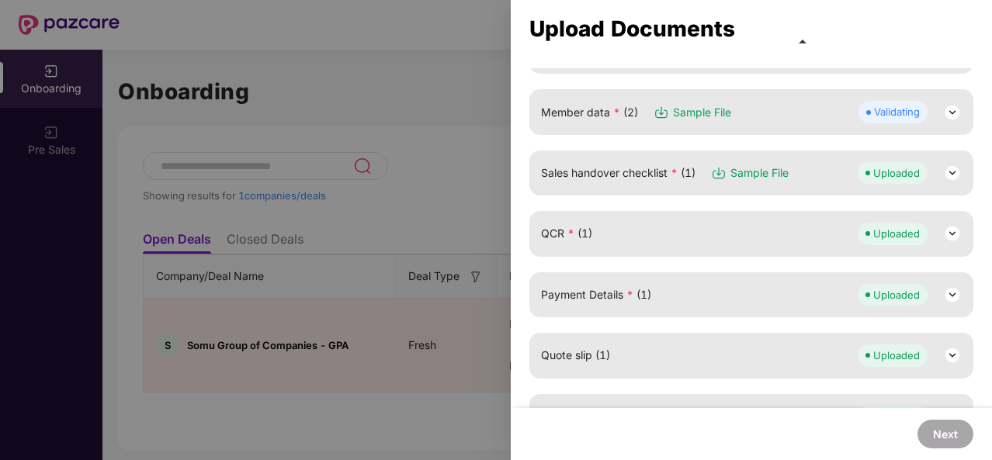
click at [762, 120] on div "Member data * (2) Sample File Validating" at bounding box center [751, 112] width 421 height 22
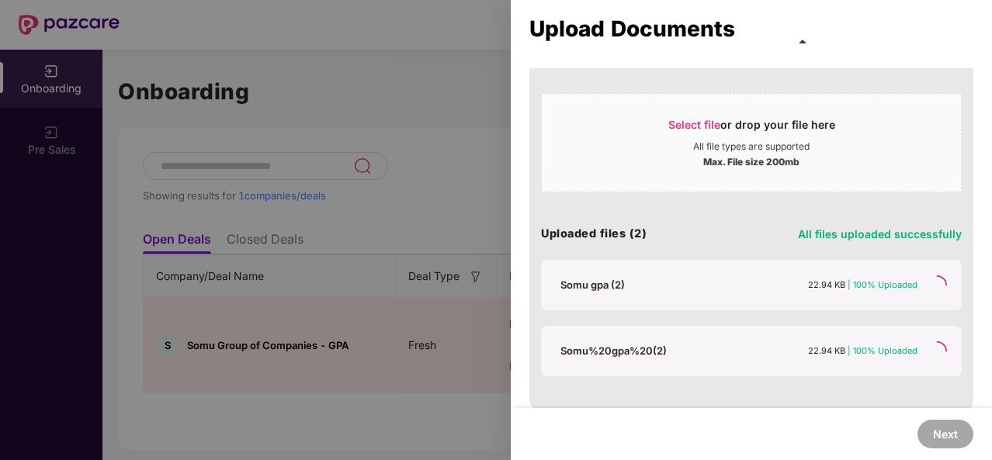
scroll to position [140, 0]
